Goal: Obtain resource: Obtain resource

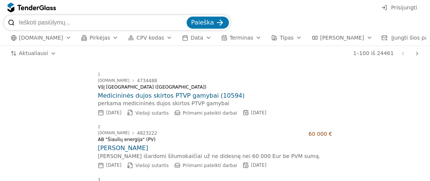
click at [49, 39] on font "[DOMAIN_NAME]" at bounding box center [41, 38] width 44 height 6
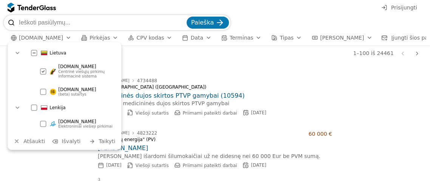
click at [63, 68] on font "[DOMAIN_NAME]" at bounding box center [77, 66] width 38 height 5
click at [44, 71] on div at bounding box center [43, 71] width 6 height 6
click at [71, 74] on font "Centrinė viešųjų pirkimų informacinė sistema" at bounding box center [82, 73] width 48 height 9
click at [76, 71] on font "Centrinė viešųjų pirkimų informacinė sistema" at bounding box center [82, 73] width 48 height 9
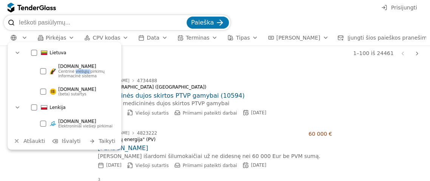
click at [76, 71] on font "Centrinė viešųjų pirkimų informacinė sistema" at bounding box center [82, 73] width 48 height 9
click at [108, 37] on div "button" at bounding box center [115, 38] width 21 height 20
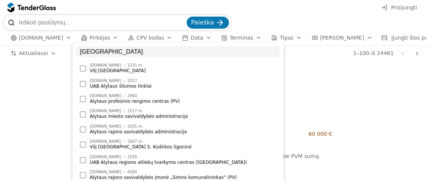
type input "[GEOGRAPHIC_DATA]"
click at [124, 134] on font "Alytaus rajono savivaldybės administracija" at bounding box center [138, 131] width 97 height 5
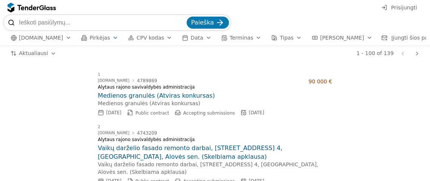
drag, startPoint x: 425, startPoint y: 71, endPoint x: 424, endPoint y: 77, distance: 6.6
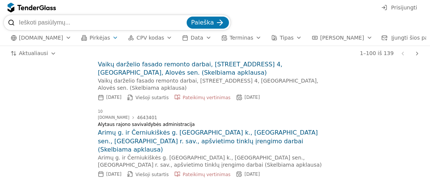
scroll to position [566, 0]
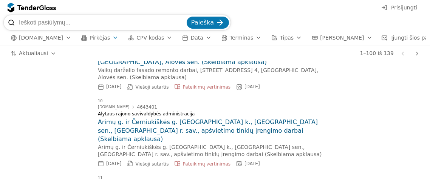
click at [145, 118] on h2 "Arimų g. ir Černiukiškės g. [GEOGRAPHIC_DATA] k., [GEOGRAPHIC_DATA] sen., [GEOG…" at bounding box center [215, 130] width 234 height 25
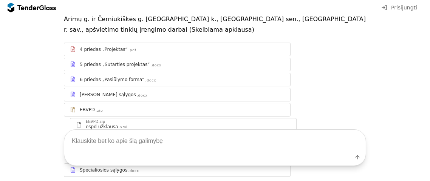
scroll to position [75, 0]
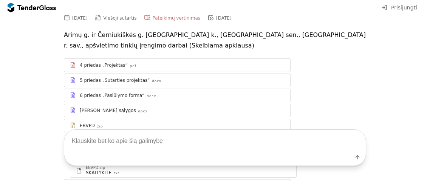
click at [102, 62] on div "4 priedas „Projektas“" at bounding box center [104, 65] width 48 height 6
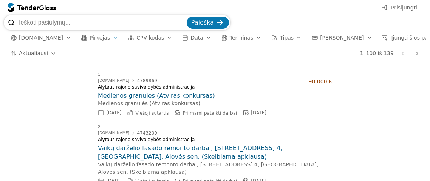
scroll to position [566, 0]
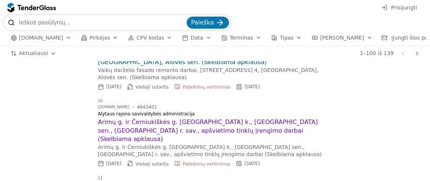
click at [141, 119] on font "Arimų g. ir Černiukiškės g. [GEOGRAPHIC_DATA] k., [GEOGRAPHIC_DATA] sen., [GEOG…" at bounding box center [209, 131] width 222 height 24
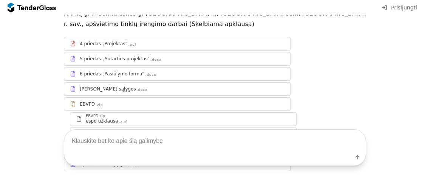
scroll to position [113, 0]
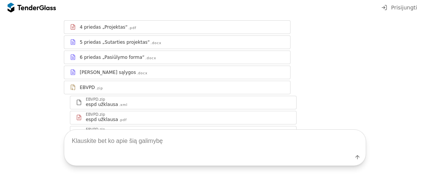
click at [105, 55] on font "6 priedas „Pasiūlymo forma“" at bounding box center [112, 57] width 65 height 5
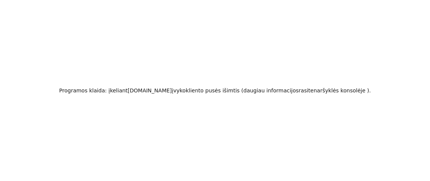
click at [300, 94] on font "rasite" at bounding box center [305, 91] width 15 height 6
click at [283, 95] on h2 "Programos klaida: įkeliant [DOMAIN_NAME] įvyko kliento pusės išimtis ( daugiau …" at bounding box center [214, 90] width 311 height 11
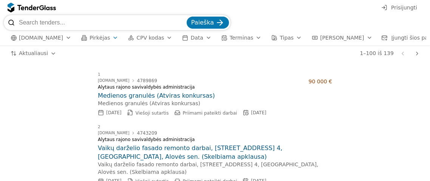
scroll to position [566, 0]
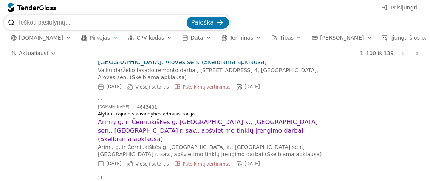
click at [247, 161] on font "[DATE]" at bounding box center [251, 163] width 15 height 5
click at [233, 153] on div at bounding box center [239, 164] width 22 height 22
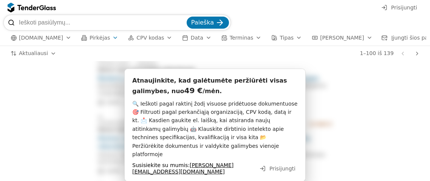
scroll to position [1396, 0]
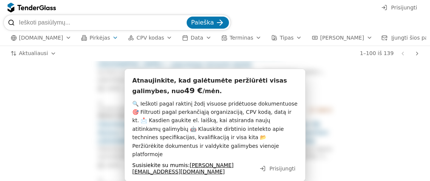
click at [272, 165] on font "Prisijungti" at bounding box center [282, 168] width 26 height 6
drag, startPoint x: 170, startPoint y: 49, endPoint x: 146, endPoint y: 52, distance: 23.7
click at [171, 48] on div "1–100 iš 139 Ankstesnis puslapis Kitas puslapis" at bounding box center [242, 53] width 359 height 15
click at [82, 42] on button "Pirkėjas" at bounding box center [99, 37] width 43 height 9
